Goal: Navigation & Orientation: Find specific page/section

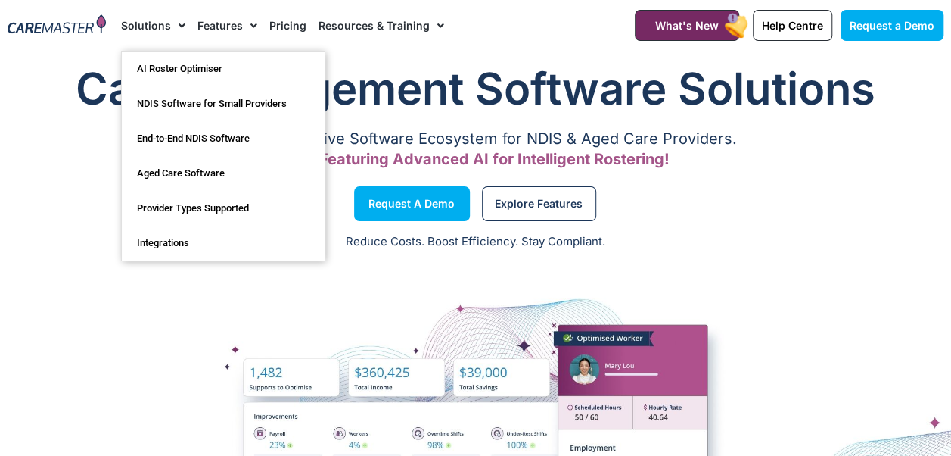
click at [176, 24] on span "Menu" at bounding box center [178, 26] width 14 height 26
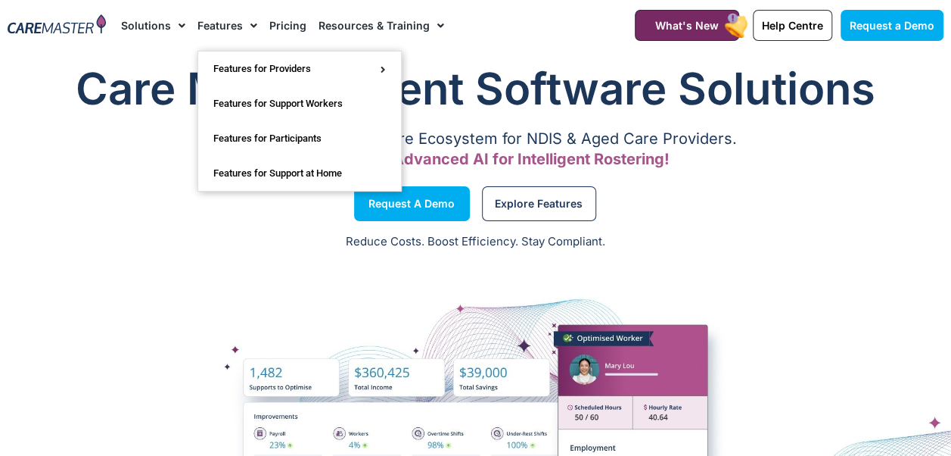
click at [248, 26] on span "Menu" at bounding box center [250, 26] width 14 height 26
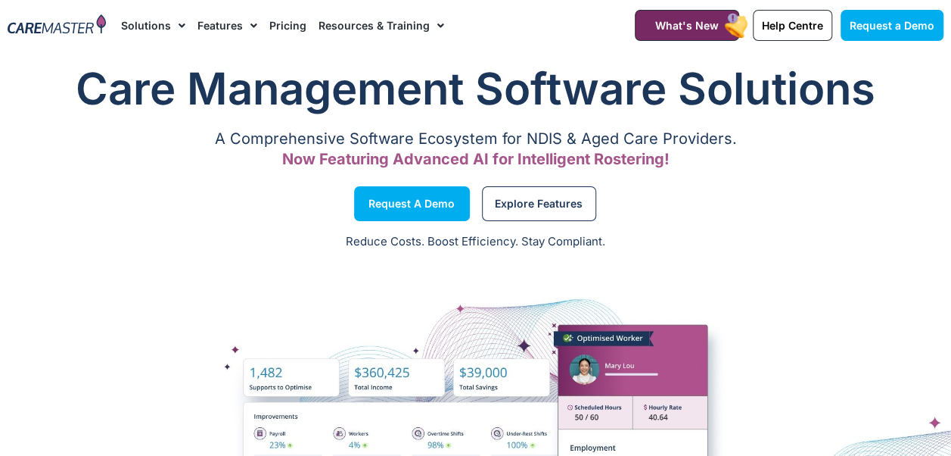
click at [248, 26] on span "Menu" at bounding box center [250, 26] width 14 height 26
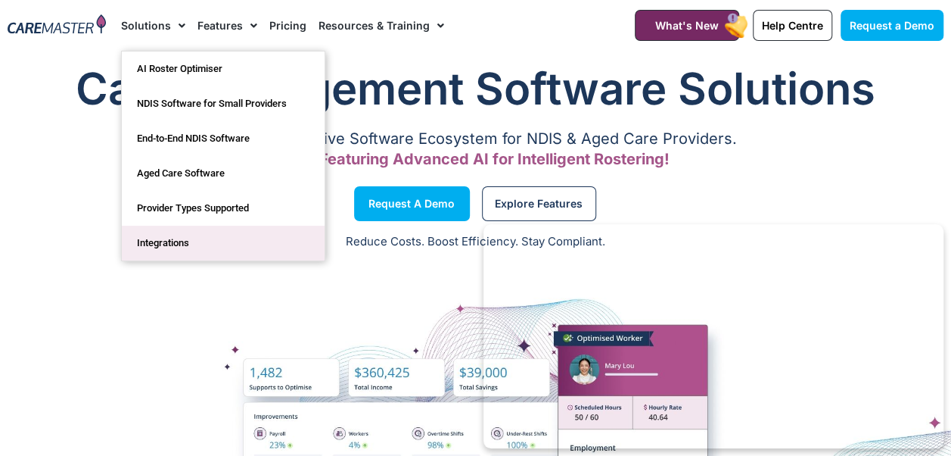
click at [186, 238] on link "Integrations" at bounding box center [223, 243] width 203 height 35
